Goal: Information Seeking & Learning: Learn about a topic

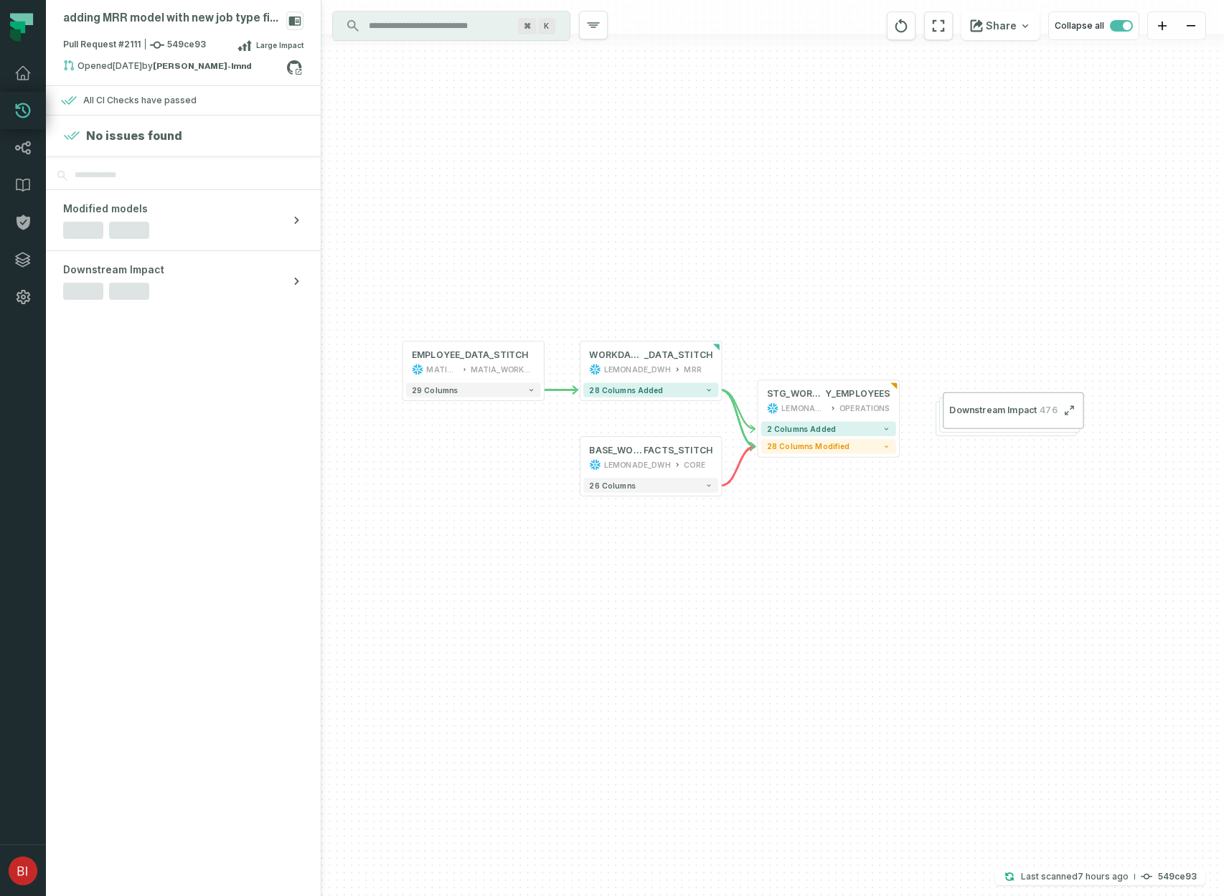
drag, startPoint x: 596, startPoint y: 253, endPoint x: 563, endPoint y: 223, distance: 44.2
click at [563, 223] on div "EMPLOYEE_DATA_STITCH MATIA_DATABASE MATIA_WORKDAY_RAAS_REPORTS + 29 columns + B…" at bounding box center [772, 448] width 903 height 896
click at [1002, 403] on button "Downstream Impact 476" at bounding box center [1022, 414] width 146 height 38
click at [1086, 416] on button "Downstream Impact 476" at bounding box center [1024, 414] width 146 height 38
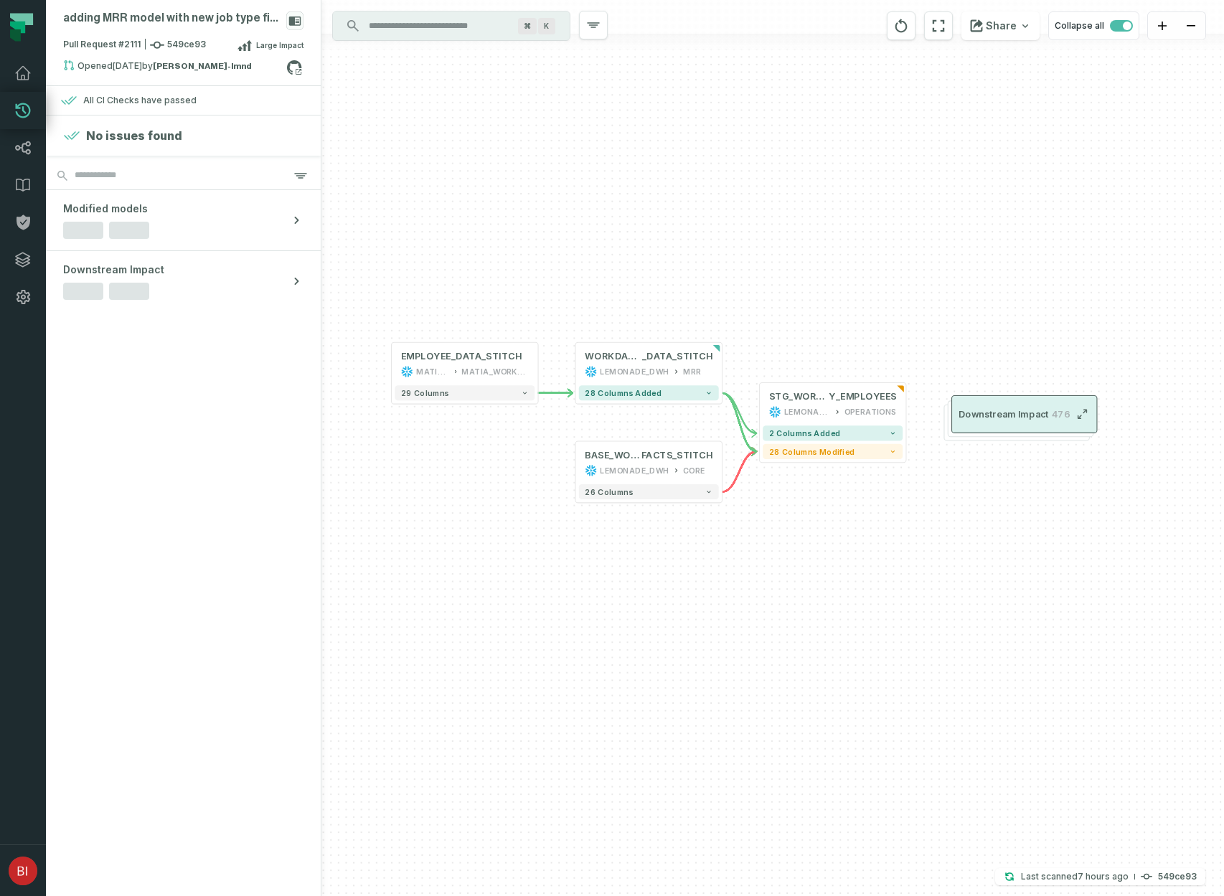
click at [1083, 414] on icon "button" at bounding box center [1082, 414] width 12 height 12
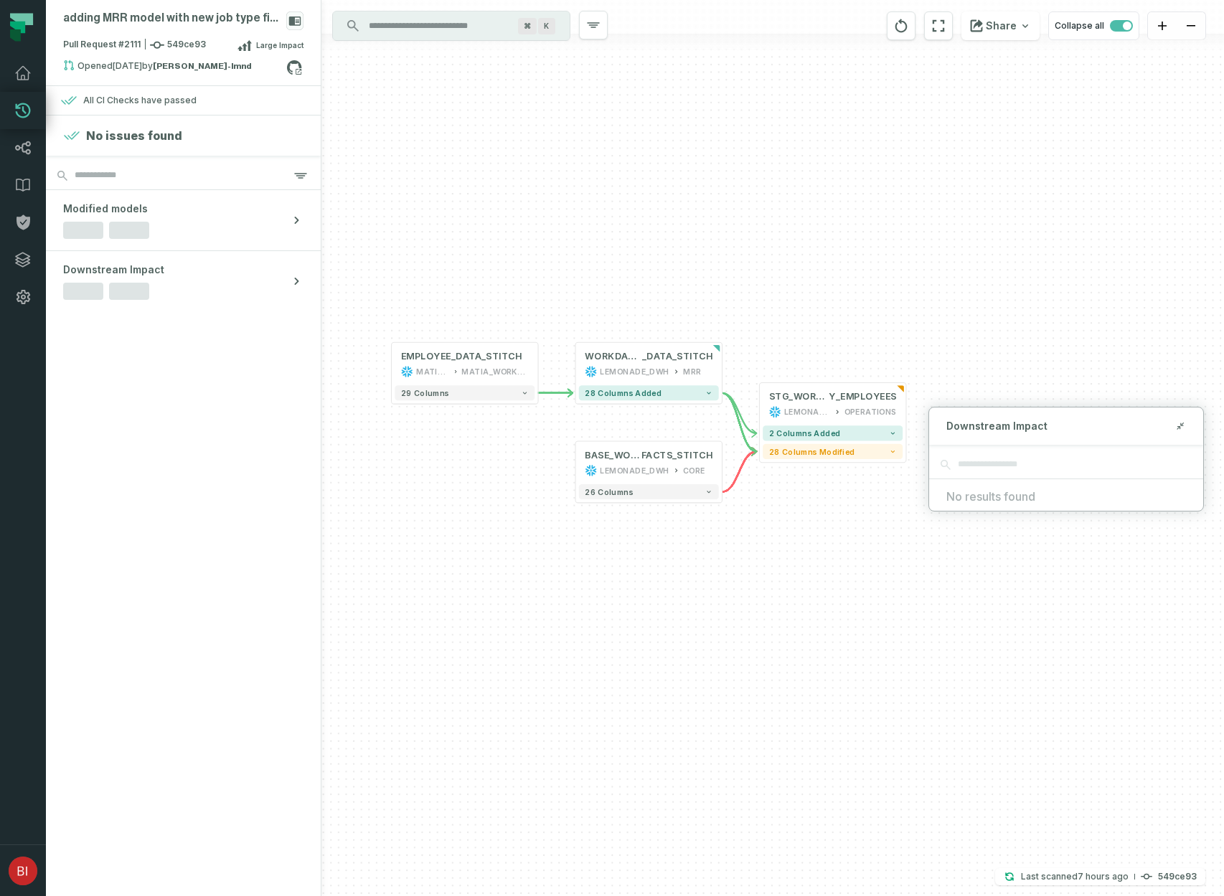
click at [1058, 340] on div "EMPLOYEE_DATA_STITCH MATIA_DATABASE MATIA_WORKDAY_RAAS_REPORTS + 29 columns + B…" at bounding box center [772, 448] width 903 height 896
click at [1014, 408] on div "Downstream Impact" at bounding box center [1066, 426] width 274 height 37
click at [976, 373] on div "EMPLOYEE_DATA_STITCH MATIA_DATABASE MATIA_WORKDAY_RAAS_REPORTS + 29 columns + B…" at bounding box center [772, 448] width 903 height 896
click at [720, 496] on div "26 columns" at bounding box center [648, 492] width 146 height 22
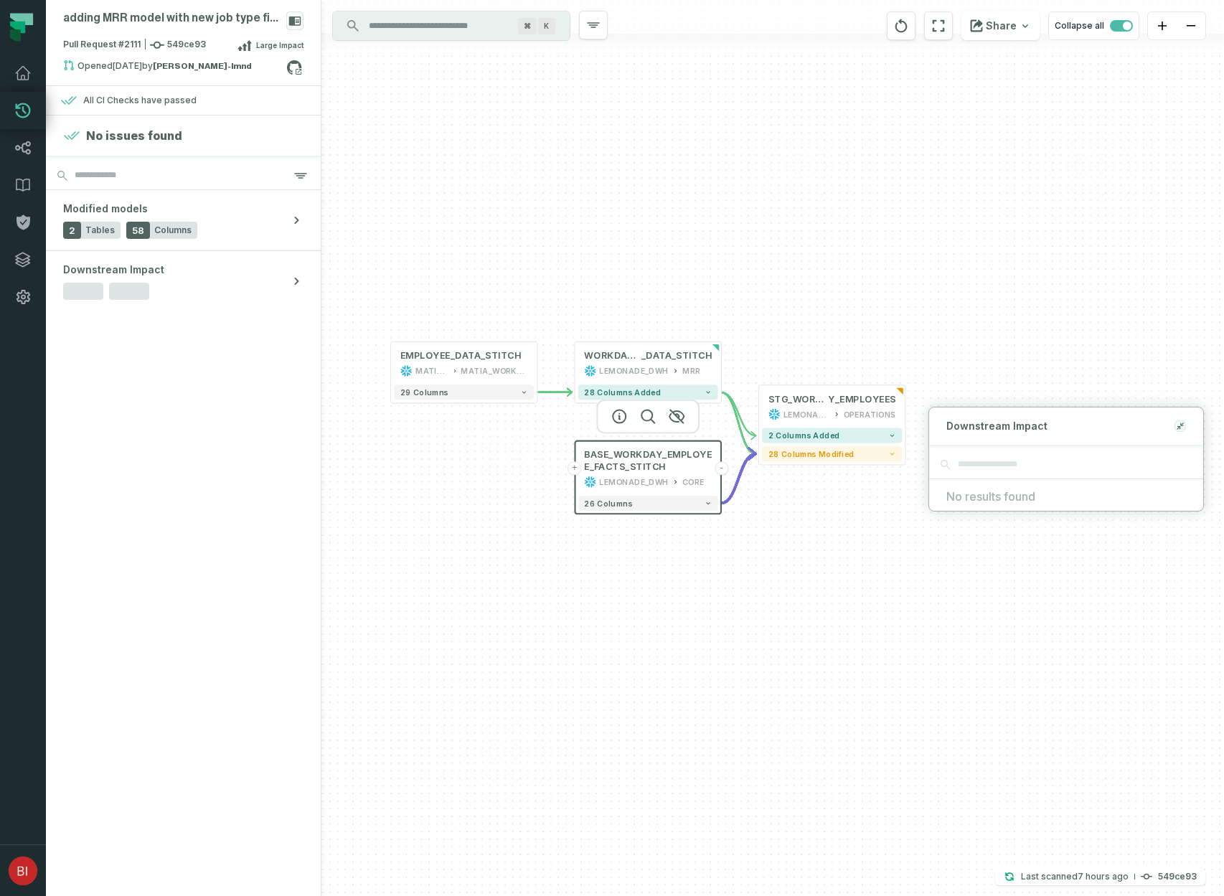
click at [1185, 427] on button at bounding box center [1180, 425] width 11 height 11
click at [424, 438] on div "EMPLOYEE_DATA_STITCH MATIA_DATABASE MATIA_WORKDAY_RAAS_REPORTS + 29 columns + B…" at bounding box center [772, 448] width 903 height 896
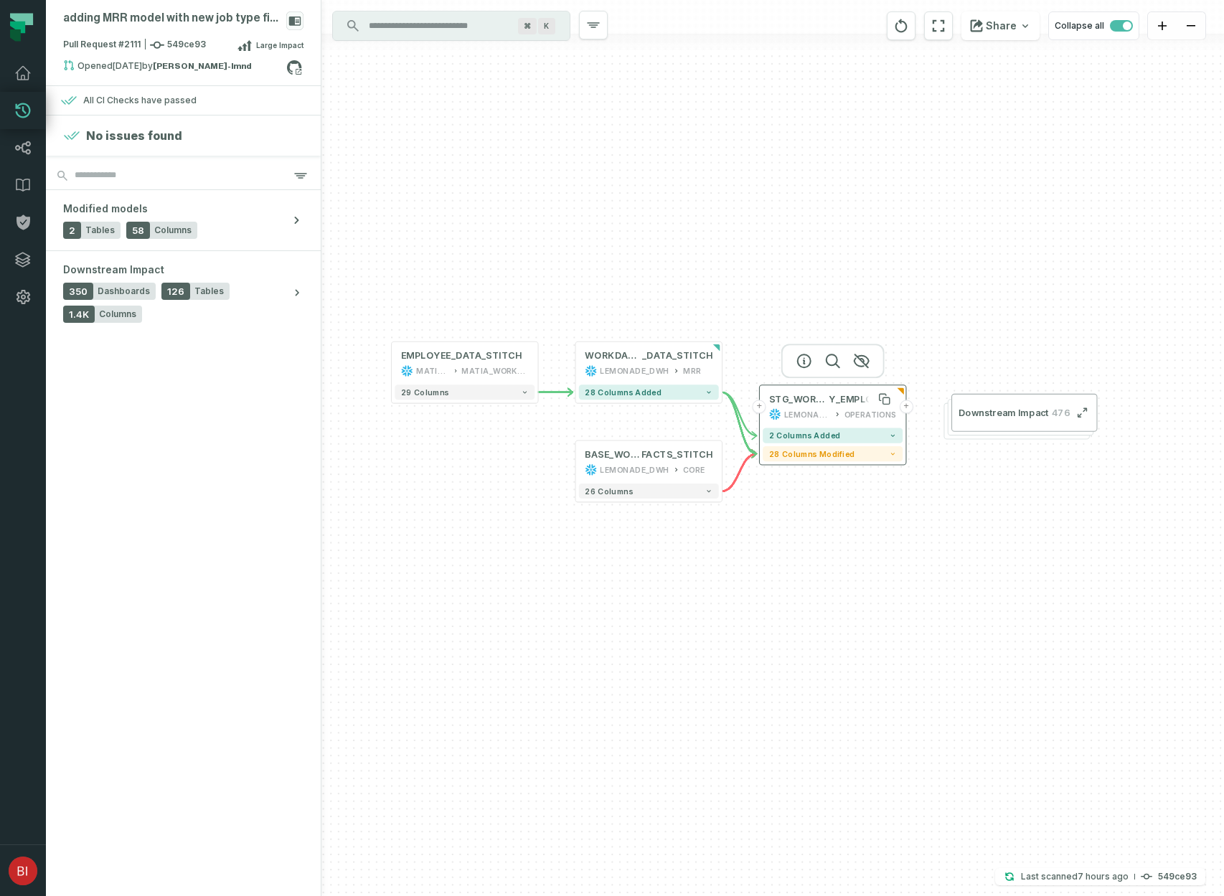
click at [804, 399] on span "STG_WORKDA" at bounding box center [799, 399] width 60 height 12
click at [908, 408] on button "+" at bounding box center [907, 407] width 14 height 14
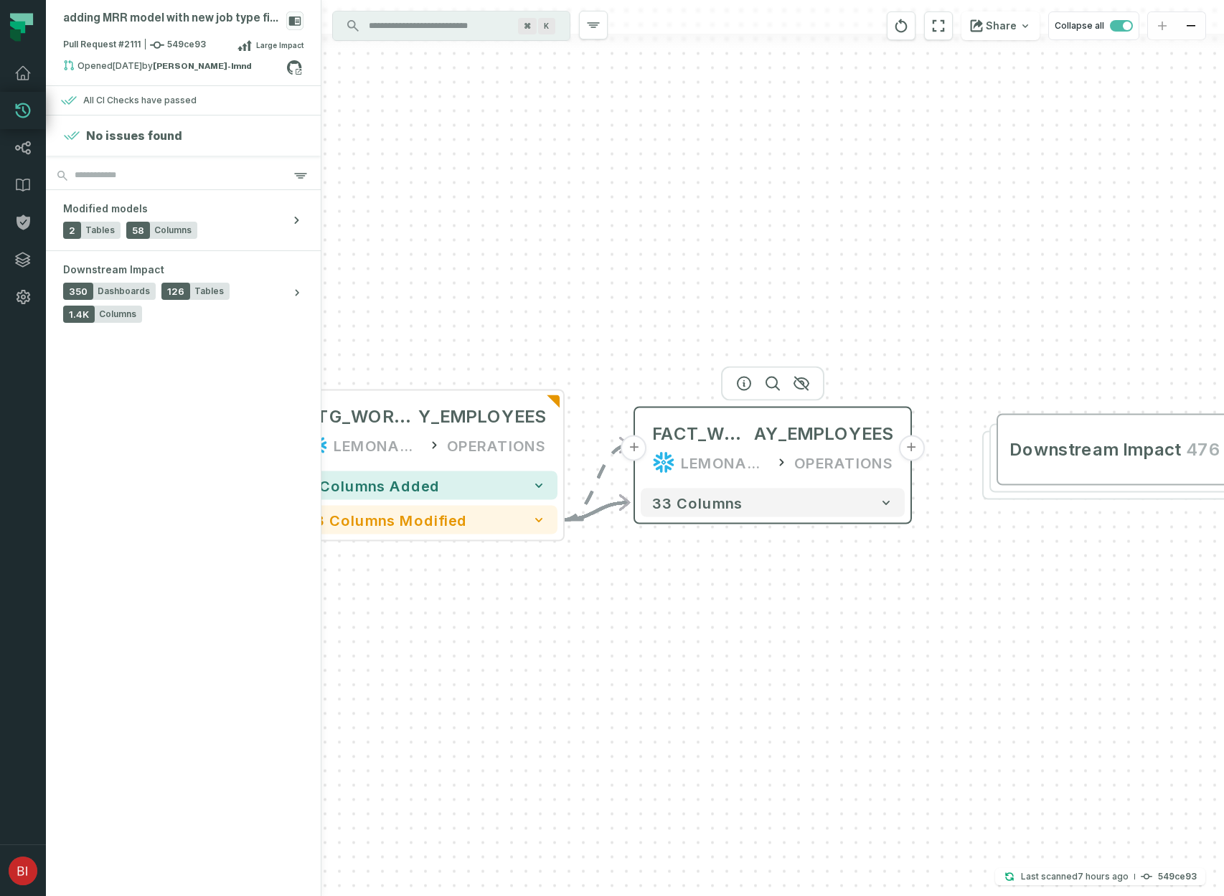
click at [906, 449] on button "+" at bounding box center [911, 449] width 26 height 26
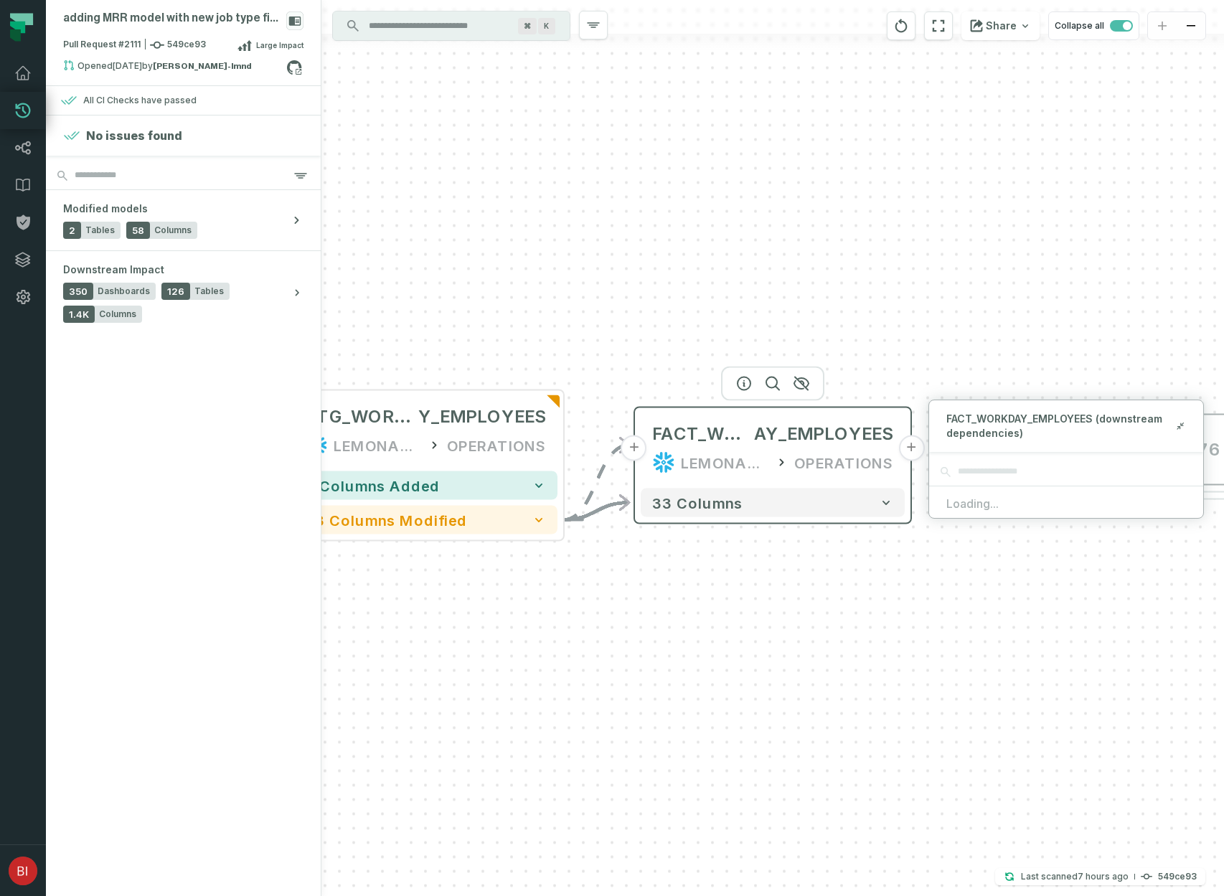
click at [907, 452] on button "+" at bounding box center [911, 449] width 26 height 26
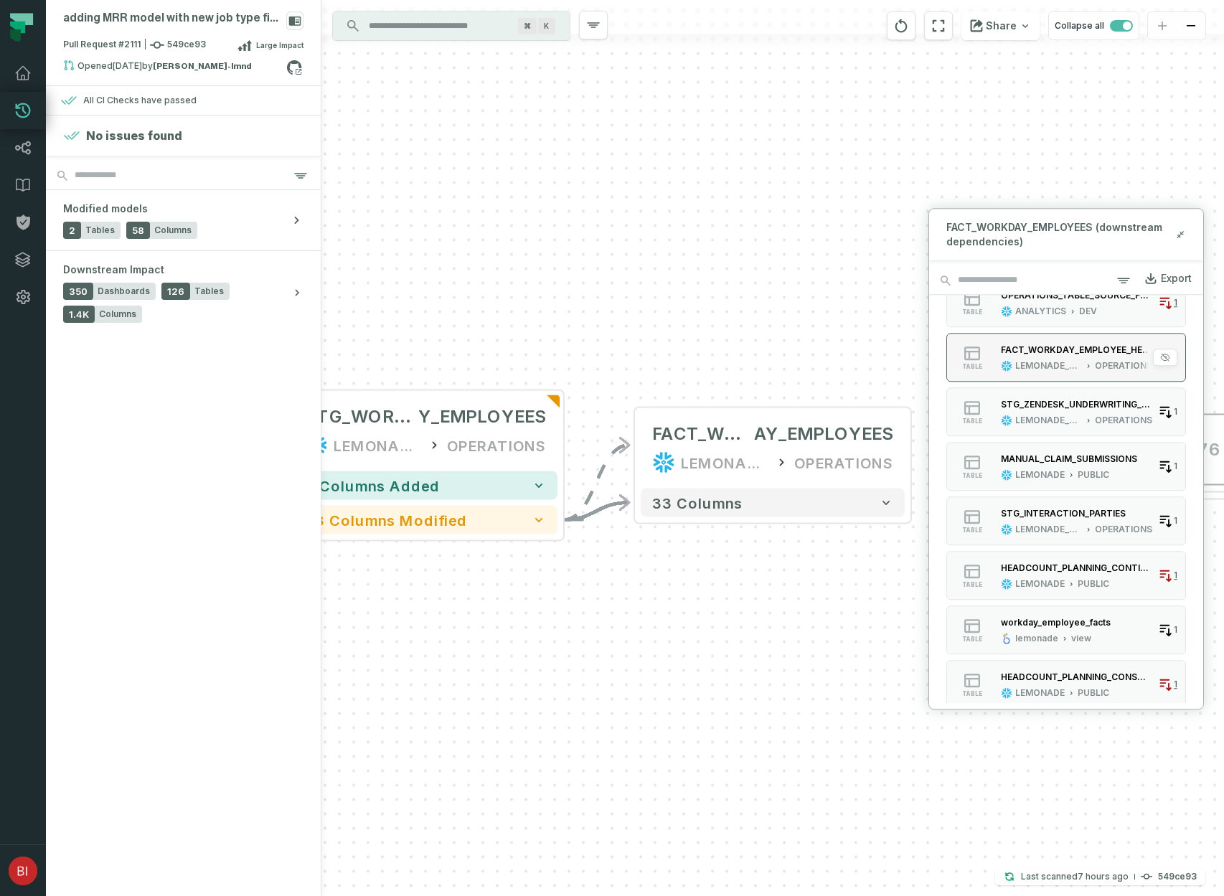
scroll to position [1190, 0]
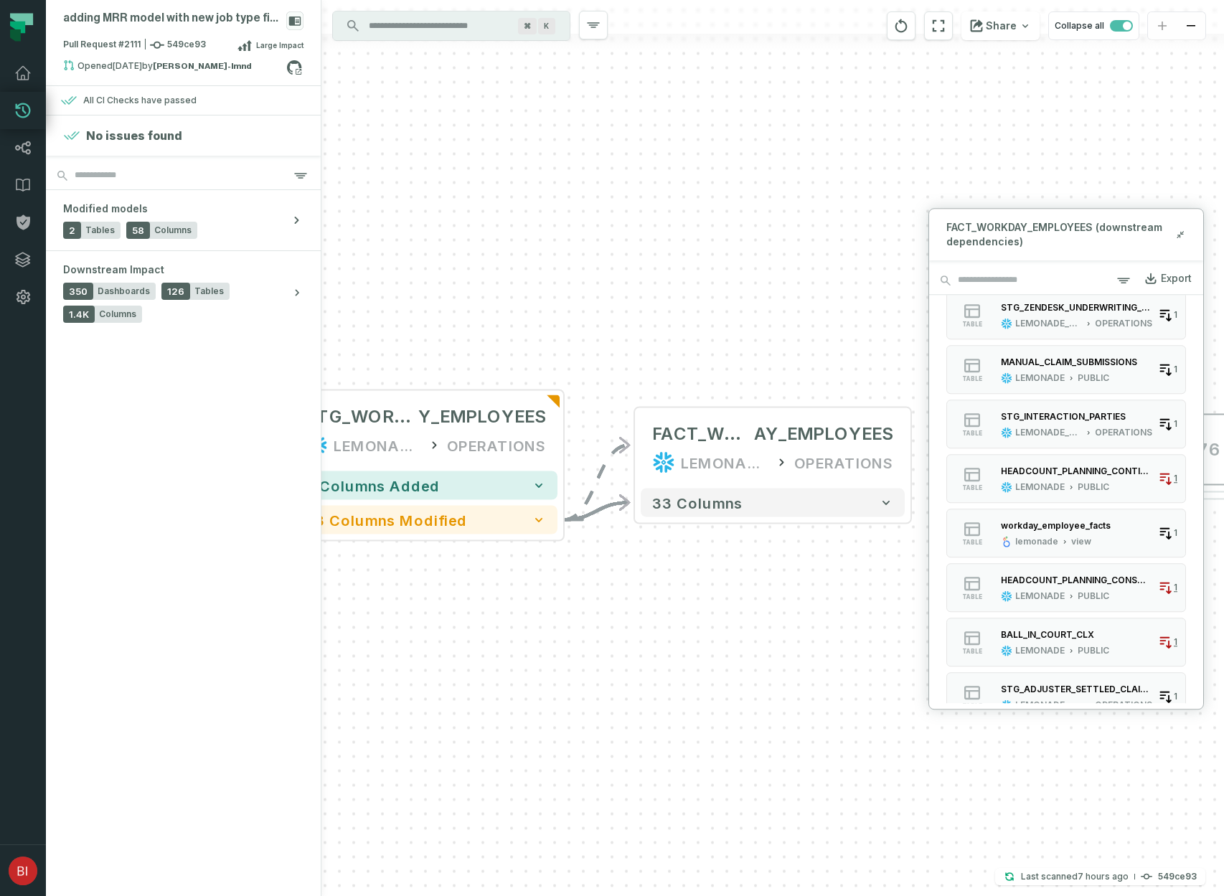
click at [824, 598] on div "+ FACT_WORKD AY_EMPLOYEES LEMONADE_DWH OPERATIONS + 33 columns EMPLOYEE_DATA_ST…" at bounding box center [772, 448] width 903 height 896
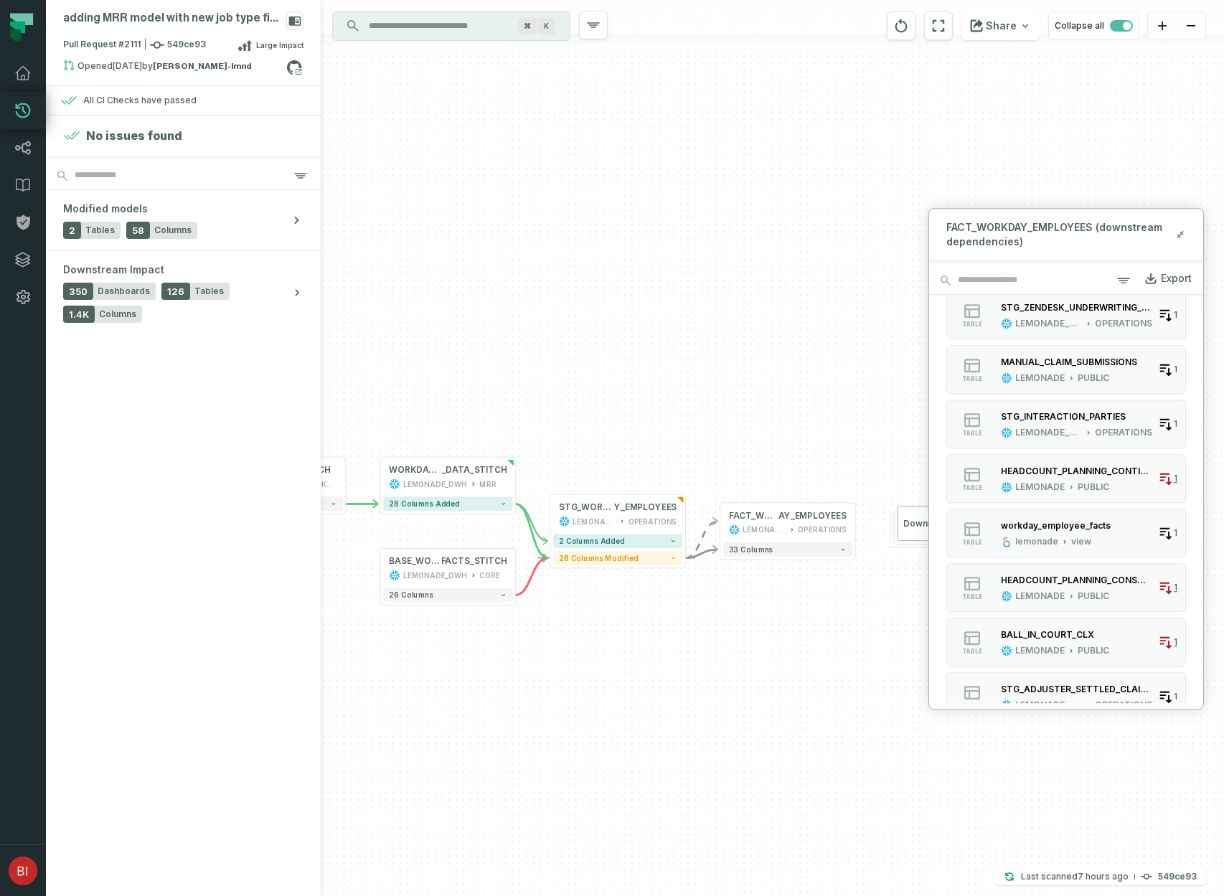
drag, startPoint x: 662, startPoint y: 642, endPoint x: 781, endPoint y: 605, distance: 124.1
click at [781, 605] on div "+ FACT_WORKD AY_EMPLOYEES LEMONADE_DWH OPERATIONS + 33 columns EMPLOYEE_DATA_ST…" at bounding box center [772, 448] width 903 height 896
